Goal: Information Seeking & Learning: Learn about a topic

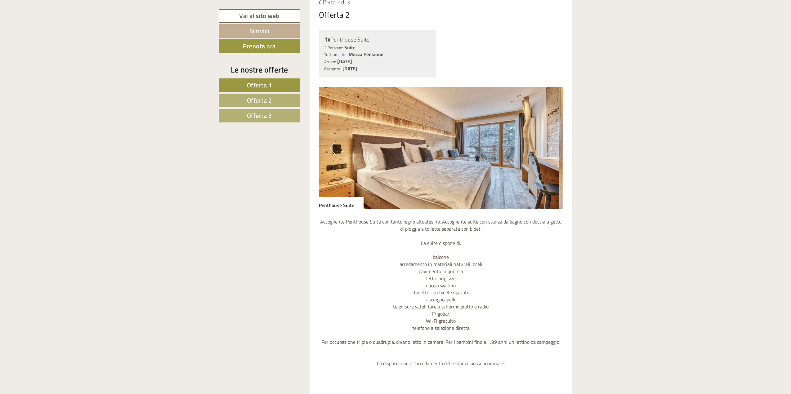
scroll to position [1148, 0]
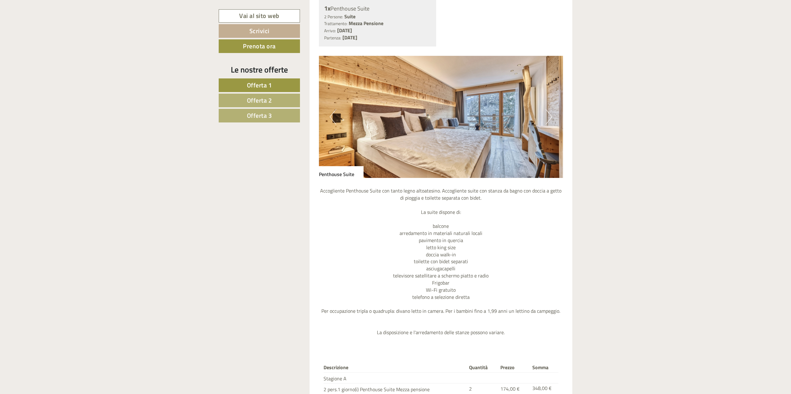
click at [550, 116] on button "Next" at bounding box center [549, 117] width 7 height 16
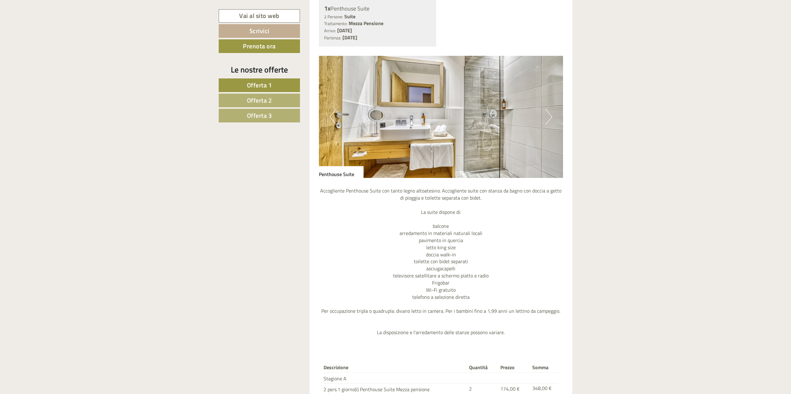
click at [550, 116] on button "Next" at bounding box center [549, 117] width 7 height 16
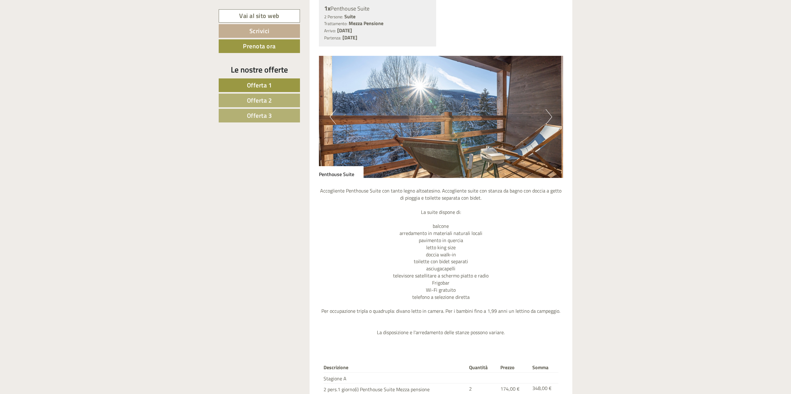
click at [550, 116] on button "Next" at bounding box center [549, 117] width 7 height 16
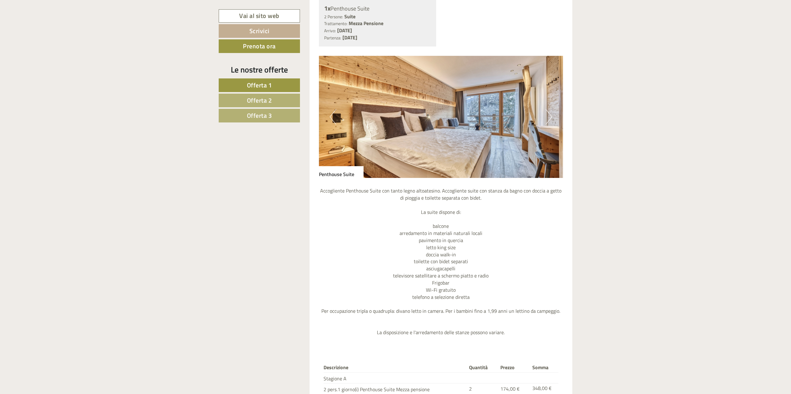
click at [550, 116] on button "Next" at bounding box center [549, 117] width 7 height 16
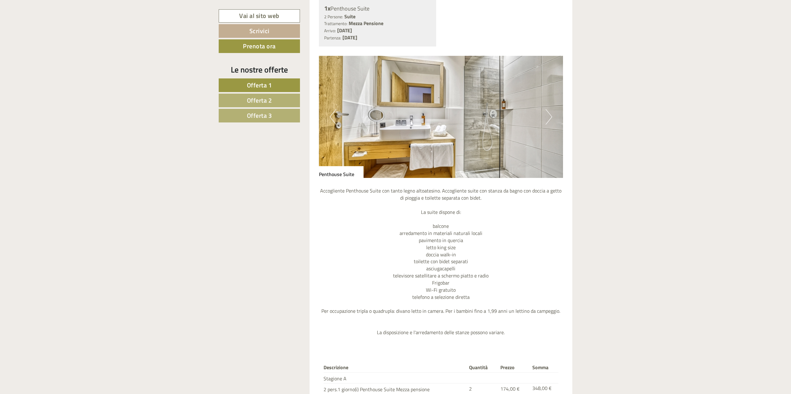
click at [550, 116] on button "Next" at bounding box center [549, 117] width 7 height 16
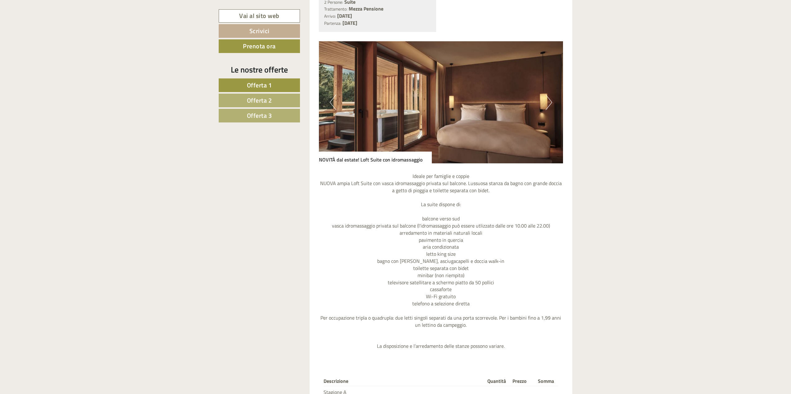
scroll to position [1676, 0]
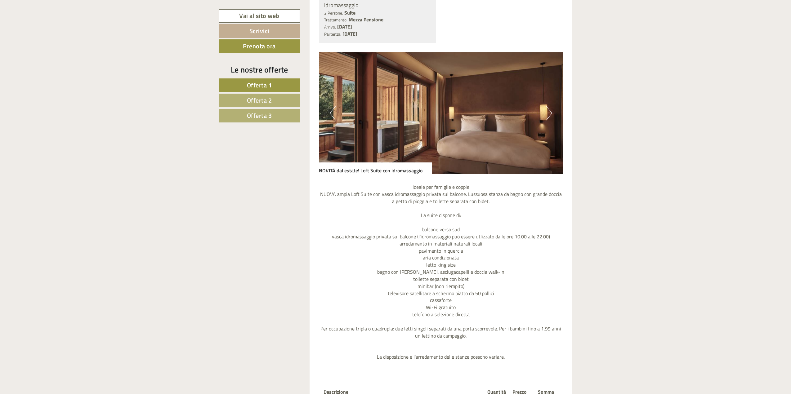
click at [543, 118] on img at bounding box center [441, 113] width 245 height 122
click at [548, 111] on button "Next" at bounding box center [549, 114] width 7 height 16
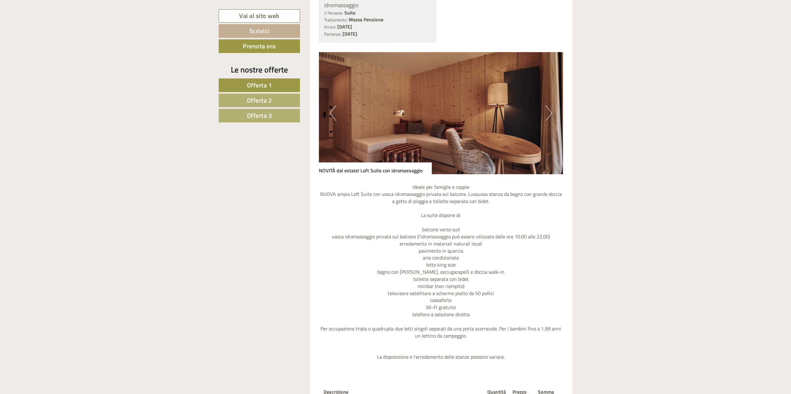
click at [549, 111] on button "Next" at bounding box center [549, 114] width 7 height 16
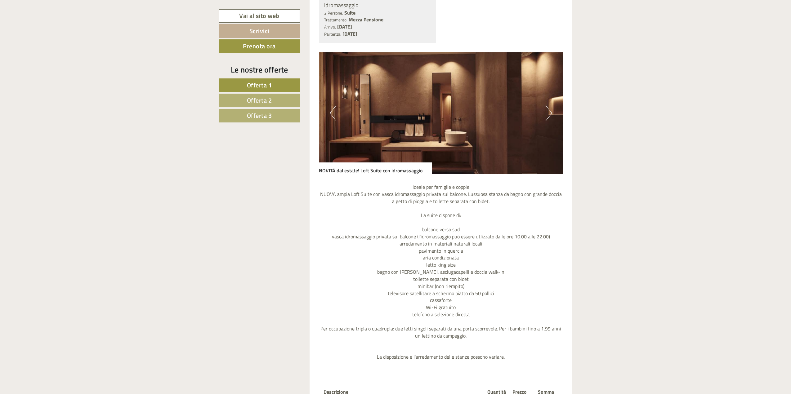
click at [549, 111] on button "Next" at bounding box center [549, 114] width 7 height 16
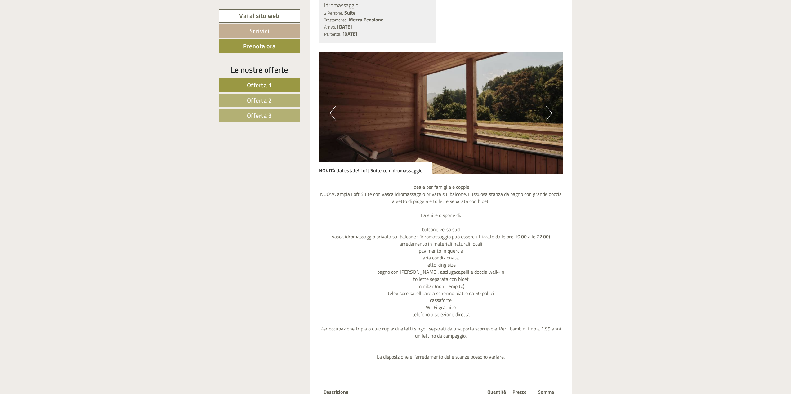
click at [549, 111] on button "Next" at bounding box center [549, 114] width 7 height 16
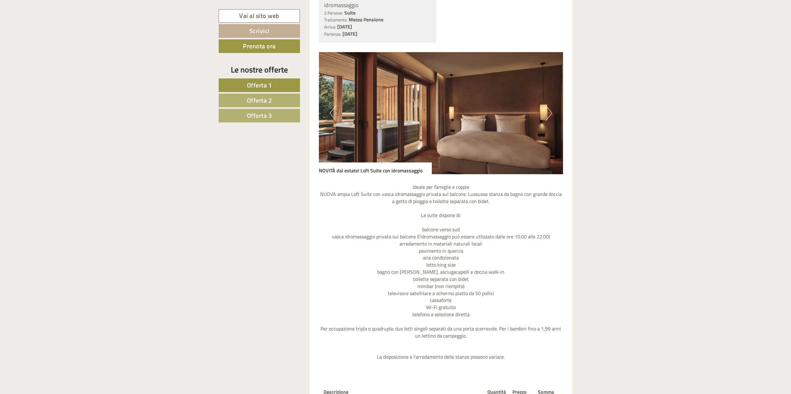
click at [549, 111] on button "Next" at bounding box center [549, 114] width 7 height 16
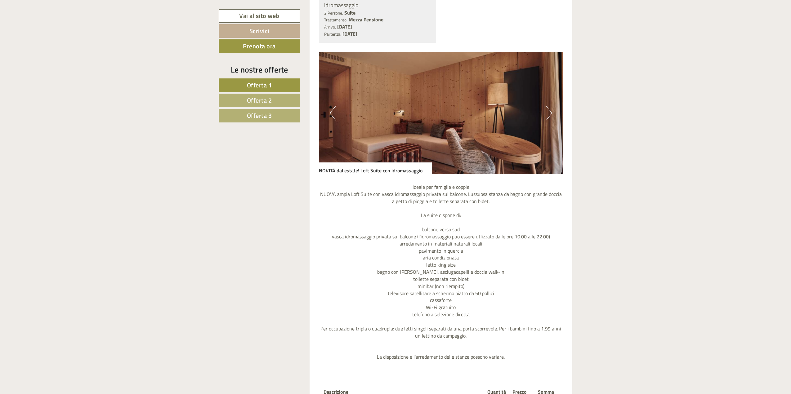
click at [549, 111] on button "Next" at bounding box center [549, 114] width 7 height 16
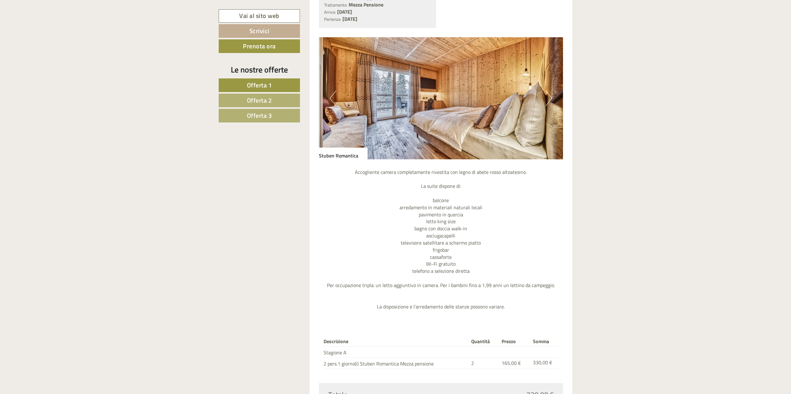
scroll to position [559, 0]
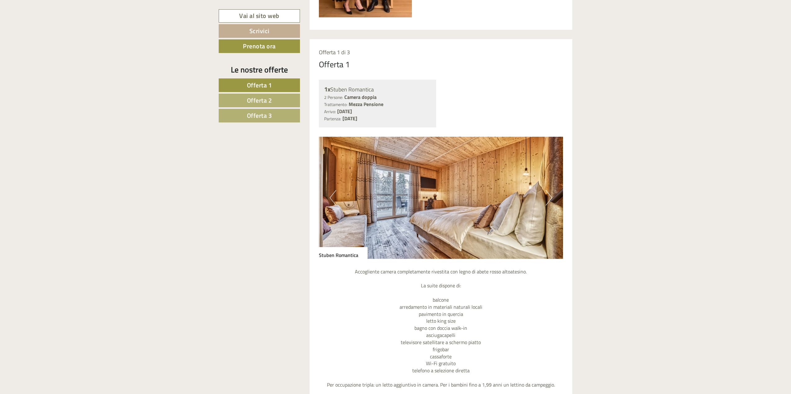
click at [546, 195] on div "Previous Next" at bounding box center [441, 198] width 245 height 122
click at [549, 194] on button "Next" at bounding box center [549, 198] width 7 height 16
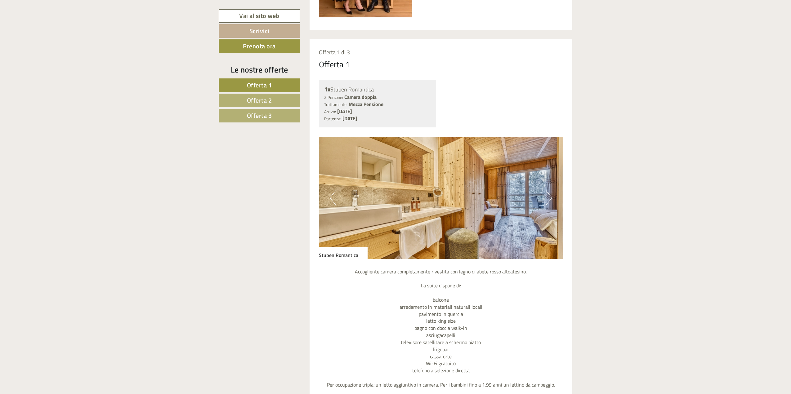
click at [549, 194] on button "Next" at bounding box center [549, 198] width 7 height 16
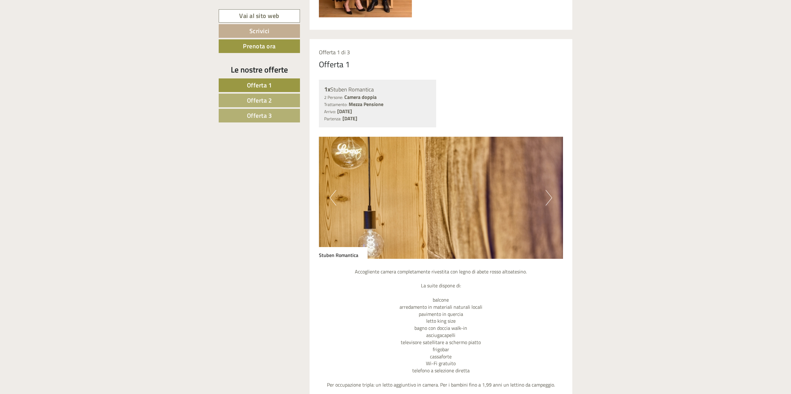
click at [549, 194] on button "Next" at bounding box center [549, 198] width 7 height 16
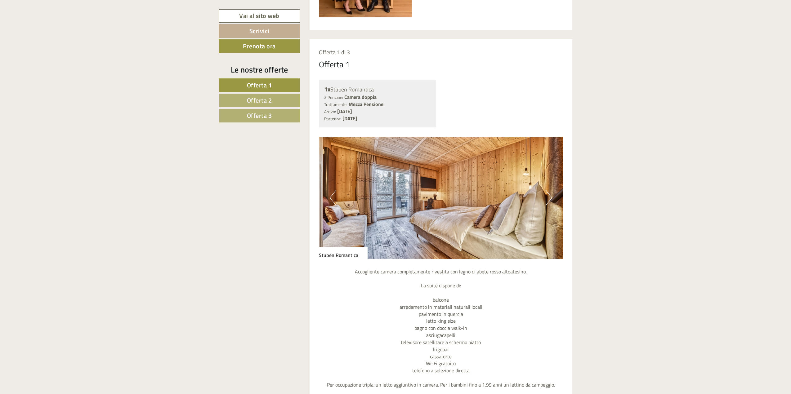
click at [549, 194] on button "Next" at bounding box center [549, 198] width 7 height 16
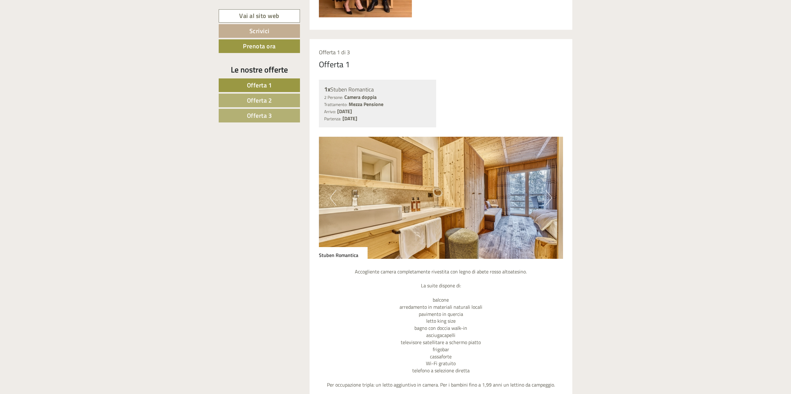
click at [549, 193] on button "Next" at bounding box center [549, 198] width 7 height 16
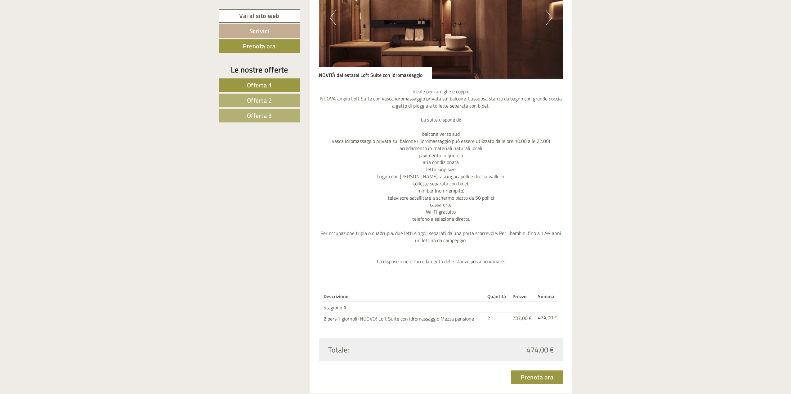
scroll to position [1769, 0]
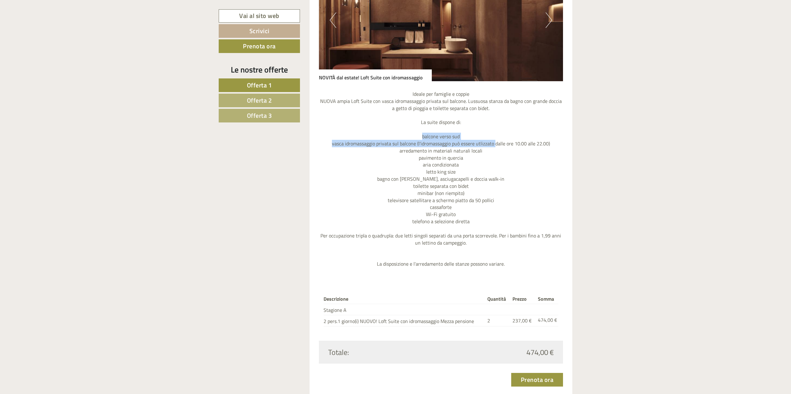
drag, startPoint x: 422, startPoint y: 135, endPoint x: 496, endPoint y: 145, distance: 74.6
click at [496, 145] on p "Ideale per famiglie e coppie NUOVA ampia Loft Suite con vasca idromassaggio pri…" at bounding box center [441, 179] width 245 height 177
drag, startPoint x: 417, startPoint y: 153, endPoint x: 447, endPoint y: 157, distance: 30.7
click at [453, 155] on p "Ideale per famiglie e coppie NUOVA ampia Loft Suite con vasca idromassaggio pri…" at bounding box center [441, 179] width 245 height 177
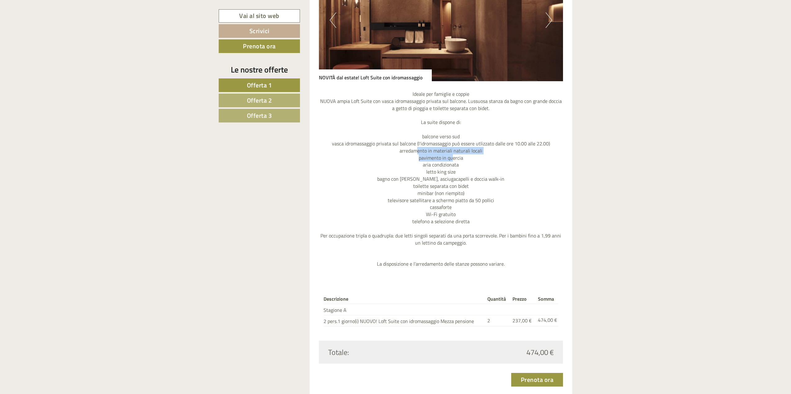
click at [446, 158] on p "Ideale per famiglie e coppie NUOVA ampia Loft Suite con vasca idromassaggio pri…" at bounding box center [441, 179] width 245 height 177
click at [443, 161] on p "Ideale per famiglie e coppie NUOVA ampia Loft Suite con vasca idromassaggio pri…" at bounding box center [441, 179] width 245 height 177
click at [435, 165] on p "Ideale per famiglie e coppie NUOVA ampia Loft Suite con vasca idromassaggio pri…" at bounding box center [441, 179] width 245 height 177
click at [431, 170] on p "Ideale per famiglie e coppie NUOVA ampia Loft Suite con vasca idromassaggio pri…" at bounding box center [441, 179] width 245 height 177
click at [428, 178] on p "Ideale per famiglie e coppie NUOVA ampia Loft Suite con vasca idromassaggio pri…" at bounding box center [441, 179] width 245 height 177
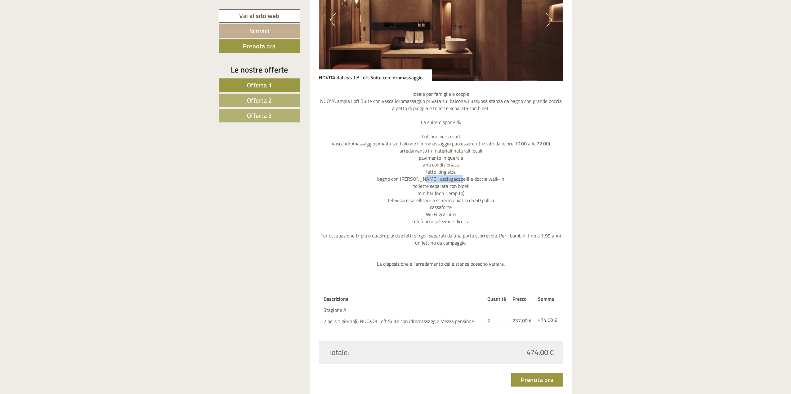
drag, startPoint x: 431, startPoint y: 178, endPoint x: 462, endPoint y: 177, distance: 31.4
click at [462, 177] on p "Ideale per famiglie e coppie NUOVA ampia Loft Suite con vasca idromassaggio pri…" at bounding box center [441, 179] width 245 height 177
click at [463, 177] on p "Ideale per famiglie e coppie NUOVA ampia Loft Suite con vasca idromassaggio pri…" at bounding box center [441, 179] width 245 height 177
drag, startPoint x: 433, startPoint y: 188, endPoint x: 450, endPoint y: 185, distance: 17.9
click at [450, 185] on p "Ideale per famiglie e coppie NUOVA ampia Loft Suite con vasca idromassaggio pri…" at bounding box center [441, 179] width 245 height 177
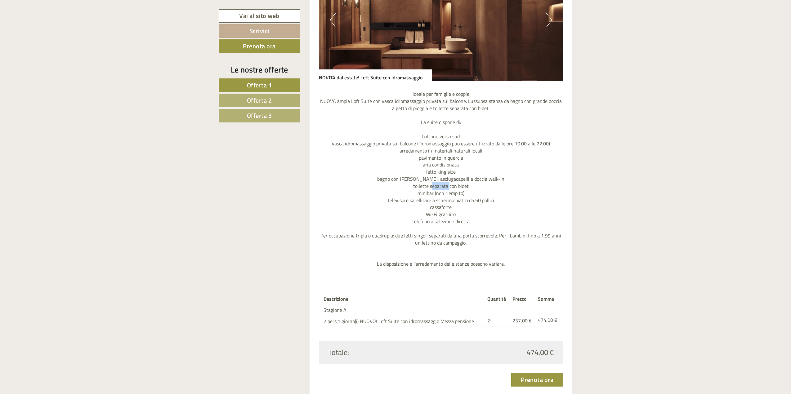
click at [450, 185] on p "Ideale per famiglie e coppie NUOVA ampia Loft Suite con vasca idromassaggio pri…" at bounding box center [441, 179] width 245 height 177
drag, startPoint x: 431, startPoint y: 200, endPoint x: 470, endPoint y: 199, distance: 38.2
click at [470, 199] on p "Ideale per famiglie e coppie NUOVA ampia Loft Suite con vasca idromassaggio pri…" at bounding box center [441, 179] width 245 height 177
click at [440, 222] on p "Ideale per famiglie e coppie NUOVA ampia Loft Suite con vasca idromassaggio pri…" at bounding box center [441, 179] width 245 height 177
click at [437, 223] on p "Ideale per famiglie e coppie NUOVA ampia Loft Suite con vasca idromassaggio pri…" at bounding box center [441, 179] width 245 height 177
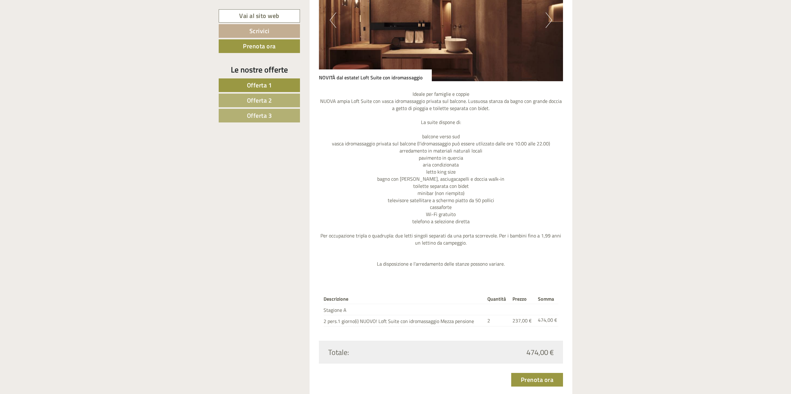
click at [436, 235] on p "Ideale per famiglie e coppie NUOVA ampia Loft Suite con vasca idromassaggio pri…" at bounding box center [441, 179] width 245 height 177
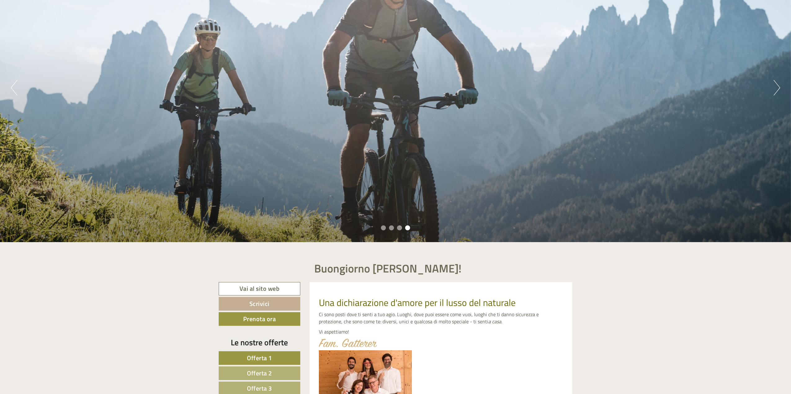
scroll to position [0, 0]
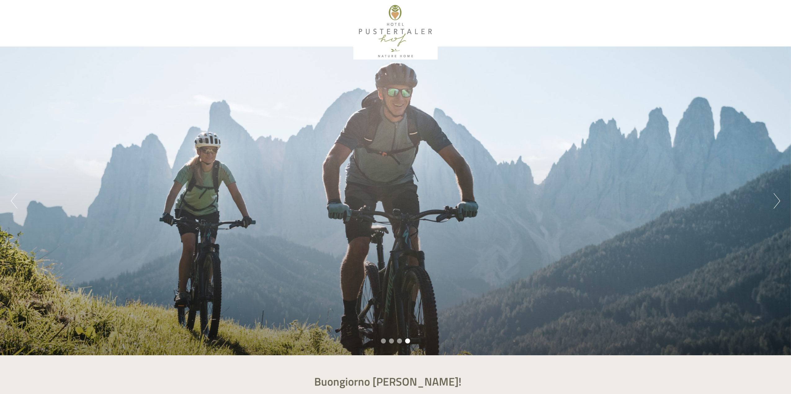
click at [396, 22] on div at bounding box center [396, 31] width 348 height 56
click at [396, 34] on div at bounding box center [396, 31] width 348 height 56
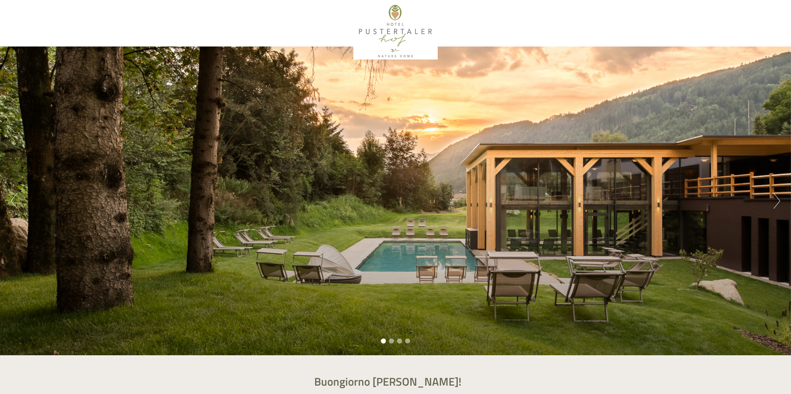
click at [392, 341] on li "2" at bounding box center [391, 341] width 5 height 5
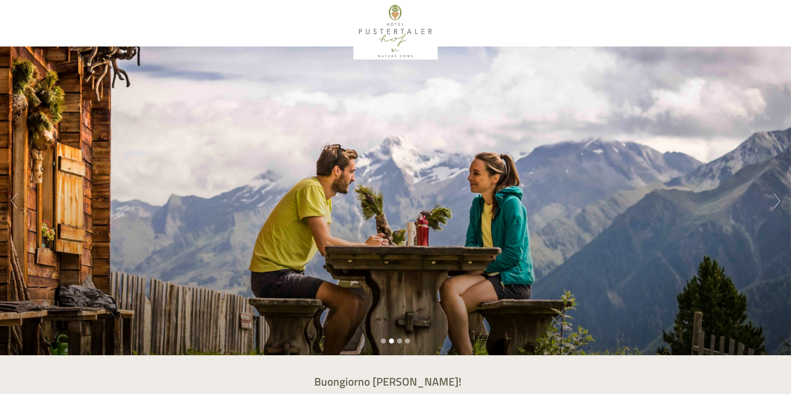
click at [401, 342] on li "3" at bounding box center [399, 341] width 5 height 5
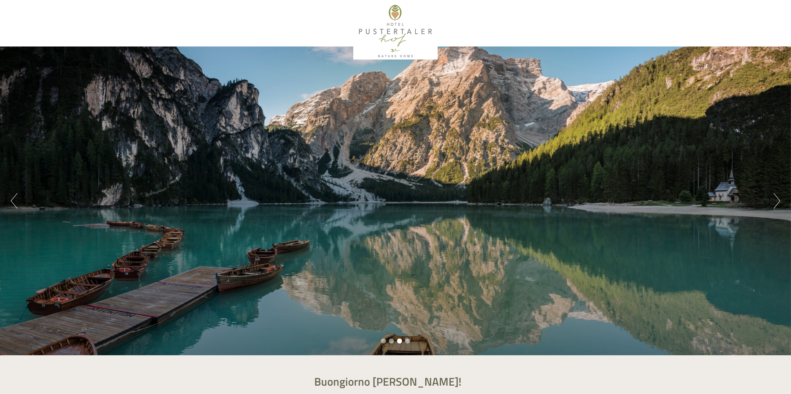
click at [408, 342] on li "4" at bounding box center [407, 341] width 5 height 5
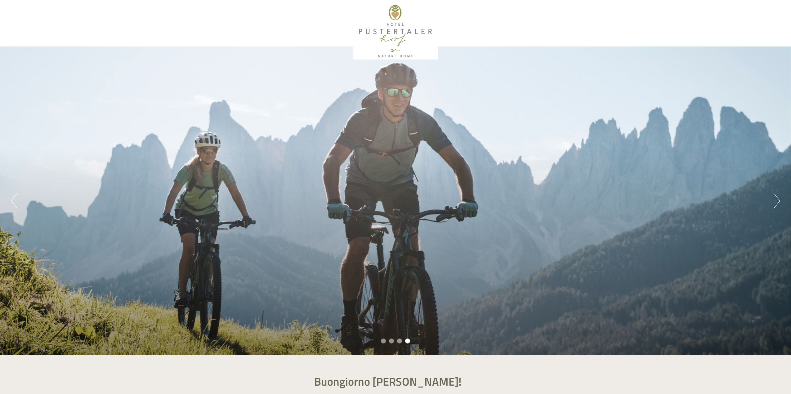
click at [385, 340] on li "1" at bounding box center [383, 341] width 5 height 5
